Goal: Task Accomplishment & Management: Use online tool/utility

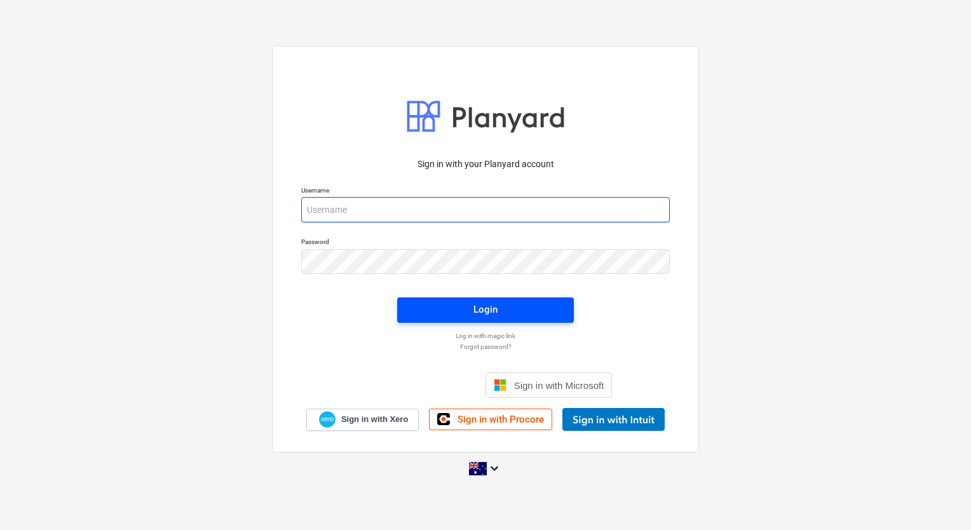
type input "[EMAIL_ADDRESS][DOMAIN_NAME]"
click at [533, 315] on span "Login" at bounding box center [486, 309] width 146 height 17
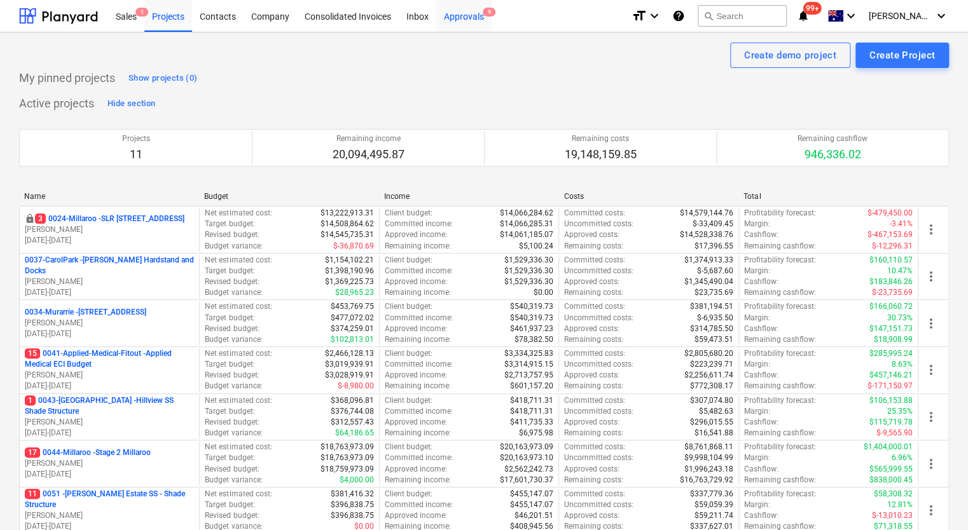
click at [474, 23] on div "Approvals 9" at bounding box center [463, 15] width 55 height 32
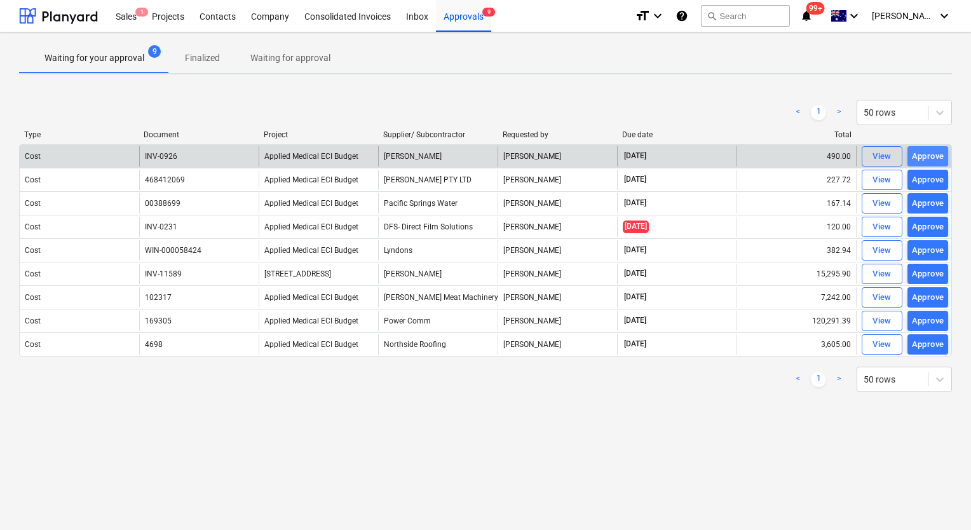
click at [933, 152] on div "Approve" at bounding box center [928, 156] width 32 height 15
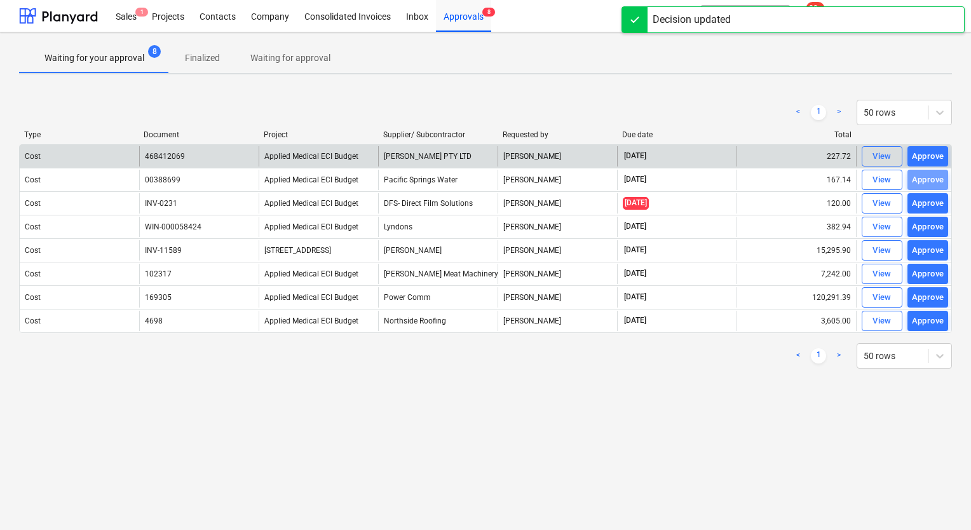
click at [935, 175] on div "Approve" at bounding box center [928, 180] width 32 height 15
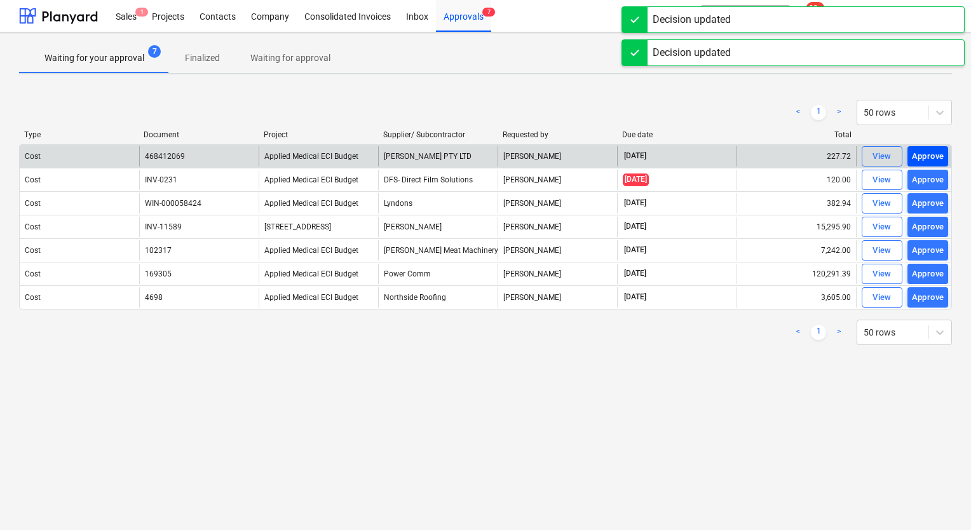
click at [935, 156] on div "Approve" at bounding box center [928, 156] width 32 height 15
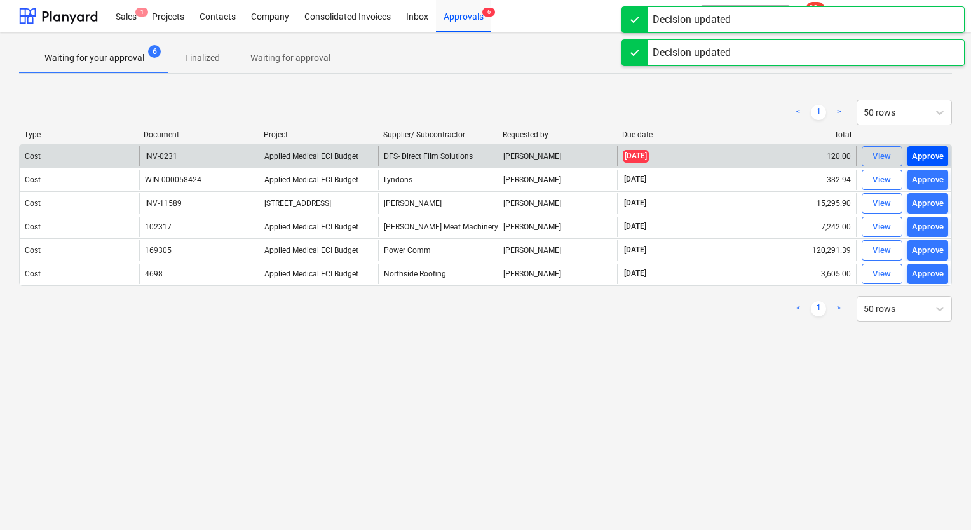
click at [935, 154] on div "Approve" at bounding box center [928, 156] width 32 height 15
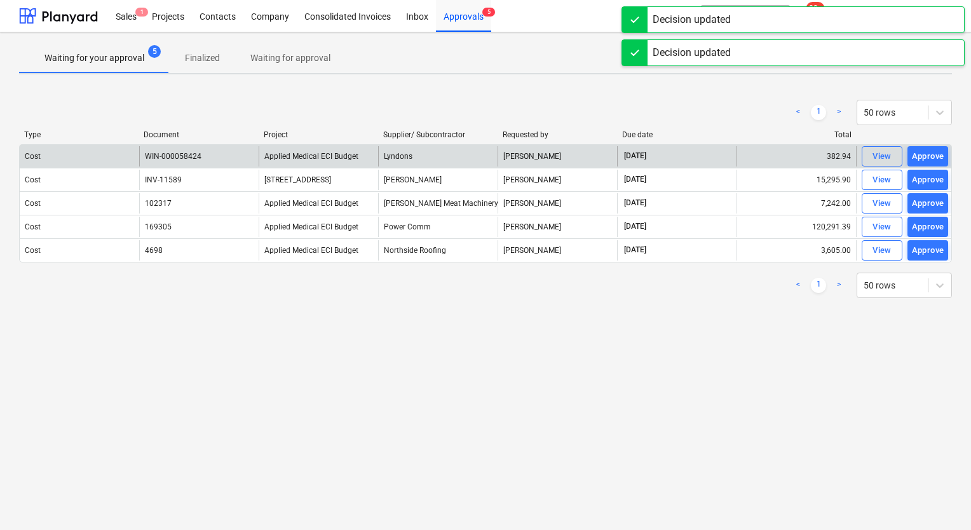
click at [935, 154] on div "Approve" at bounding box center [928, 156] width 32 height 15
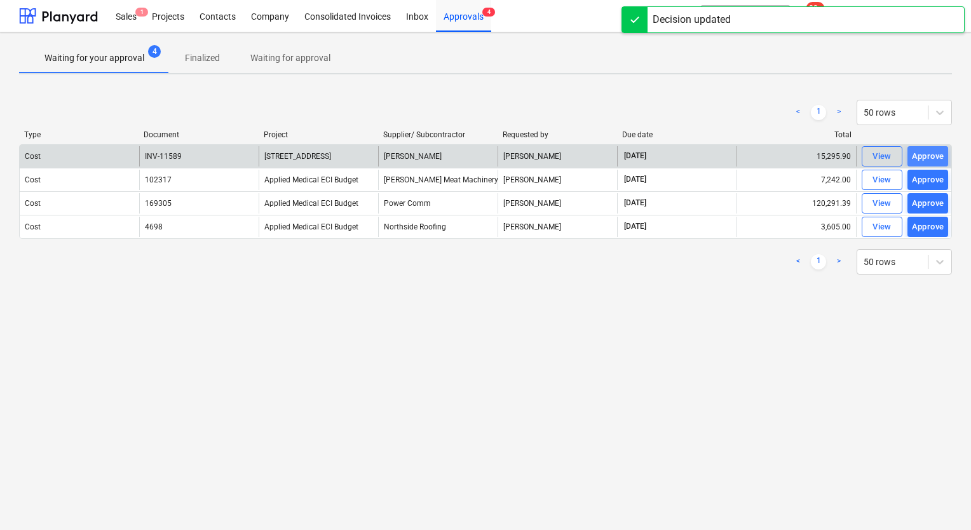
click at [931, 152] on div "Approve" at bounding box center [928, 156] width 32 height 15
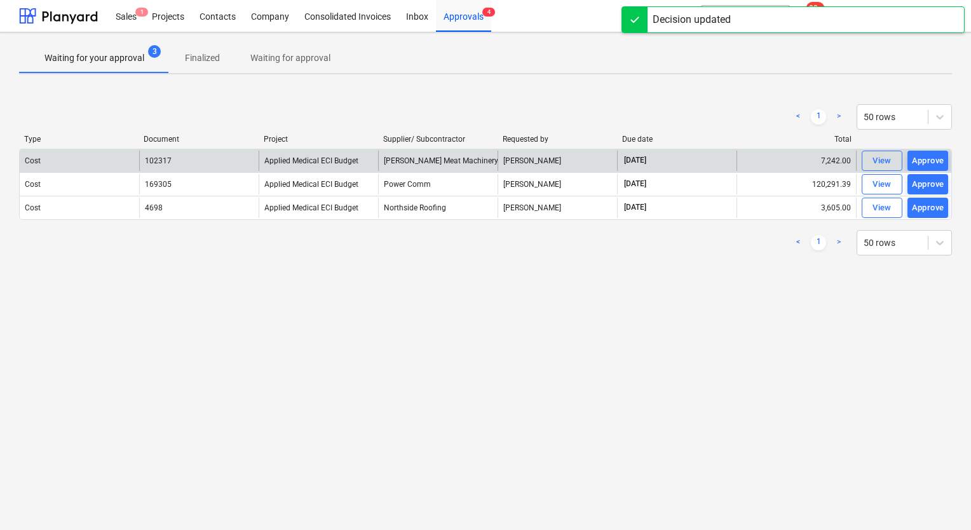
click at [930, 160] on div "Approve" at bounding box center [928, 161] width 32 height 15
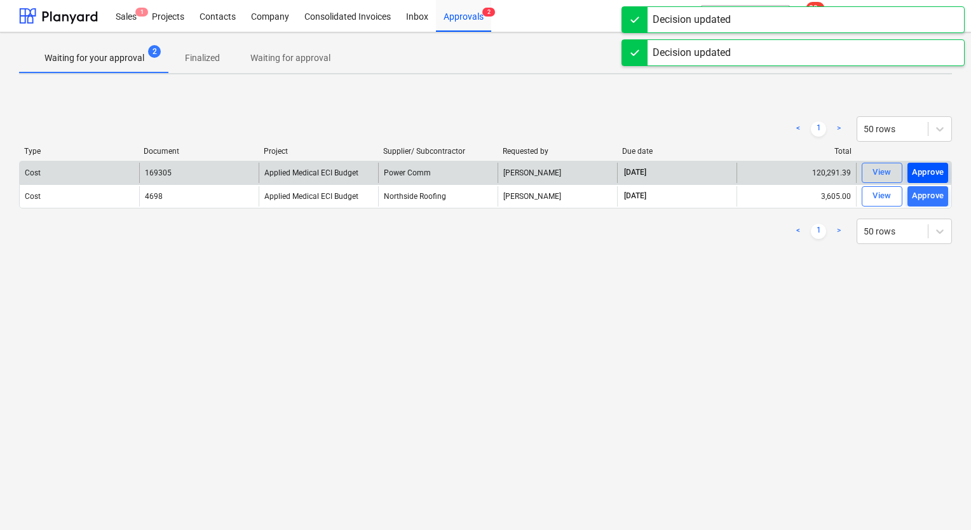
click at [930, 164] on button "Approve" at bounding box center [928, 173] width 41 height 20
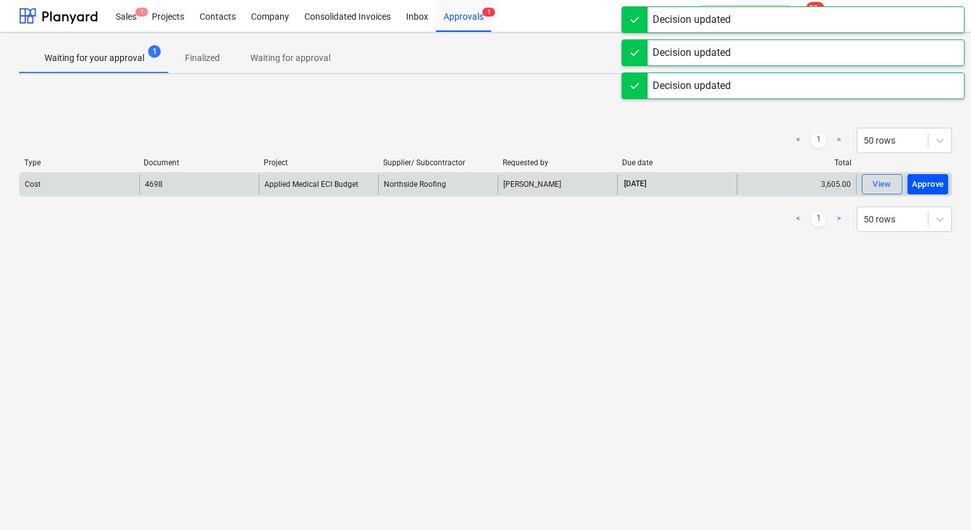
click at [937, 182] on div "Approve" at bounding box center [928, 184] width 32 height 15
